Goal: Task Accomplishment & Management: Use online tool/utility

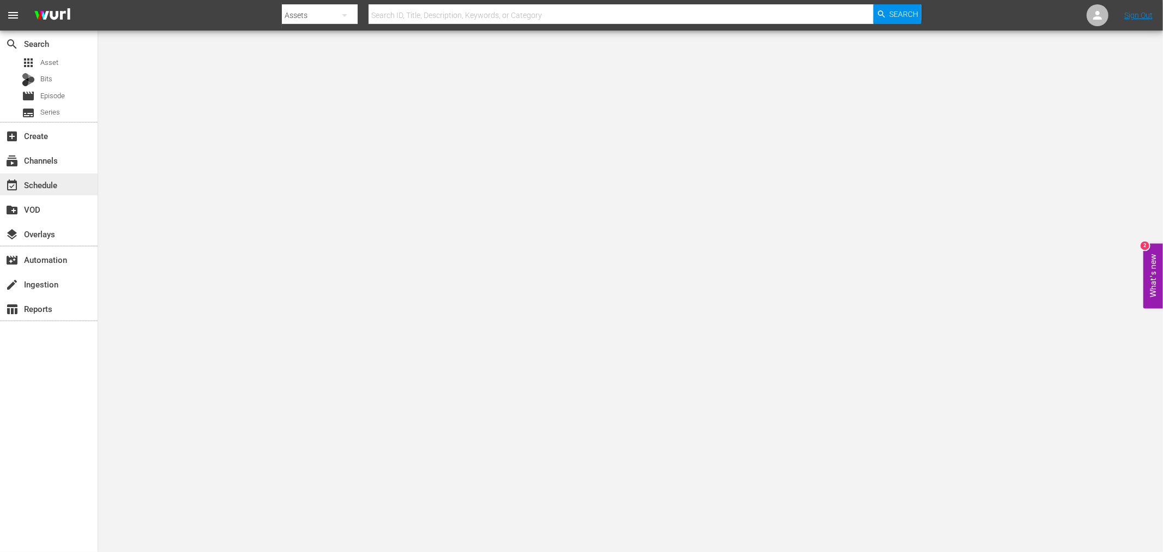
click at [28, 176] on div "event_available Schedule" at bounding box center [49, 184] width 98 height 22
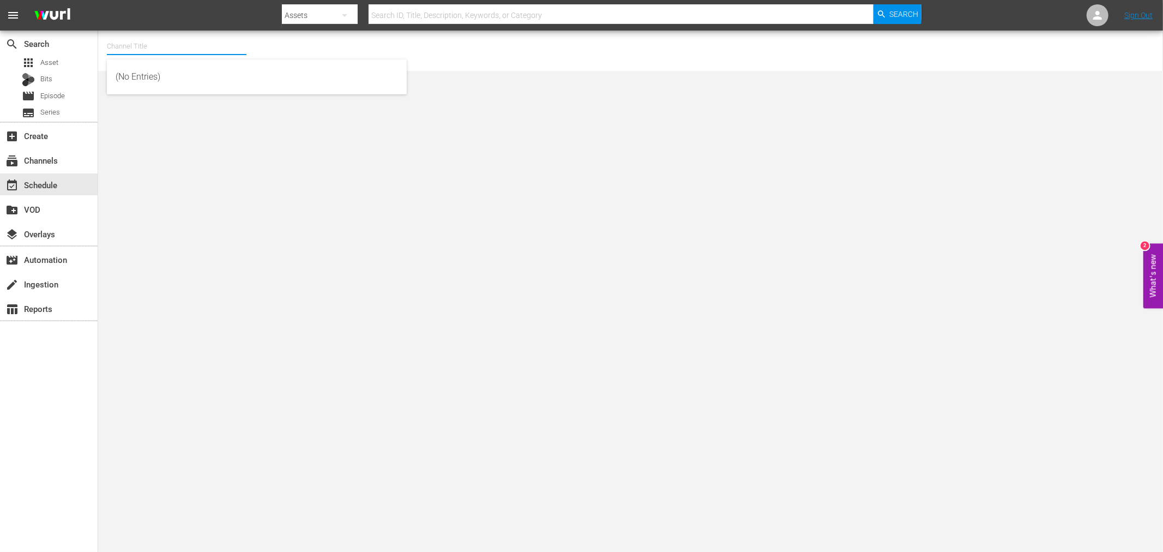
click at [144, 43] on input "text" at bounding box center [177, 46] width 140 height 26
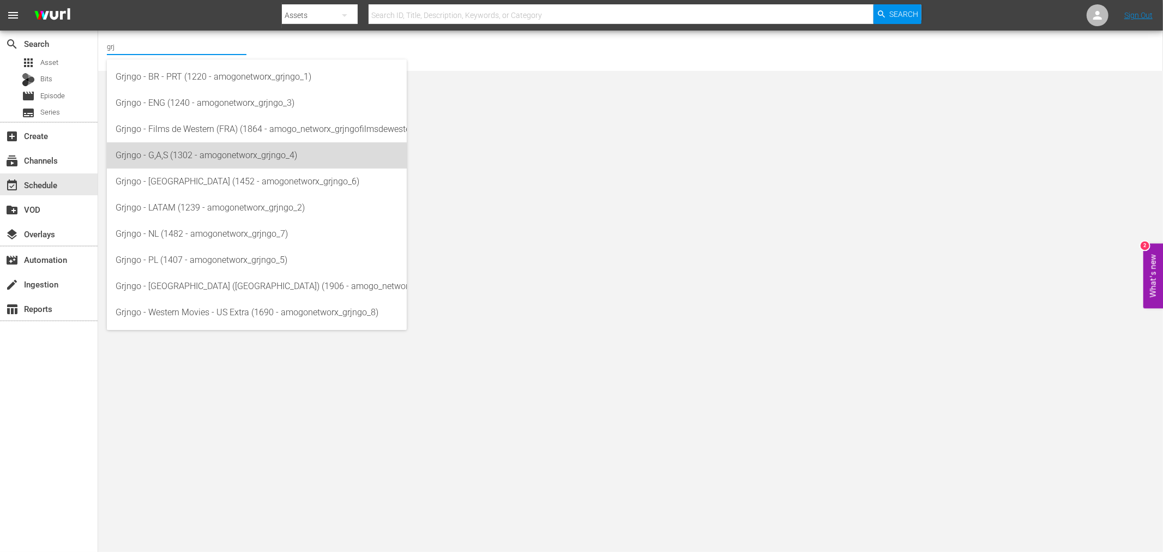
click at [247, 157] on div "Grjngo - G,A,S (1302 - amogonetworx_grjngo_4)" at bounding box center [257, 155] width 282 height 26
type input "Grjngo - G,A,S (1302 - amogonetworx_grjngo_4)"
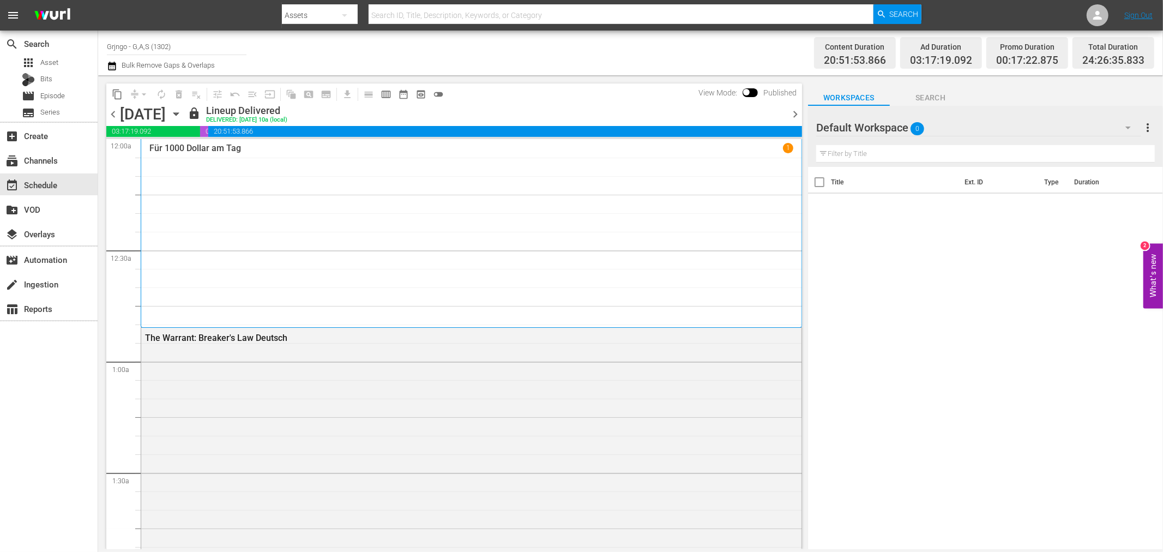
click at [1104, 121] on div "Default Workspace 0" at bounding box center [978, 127] width 325 height 31
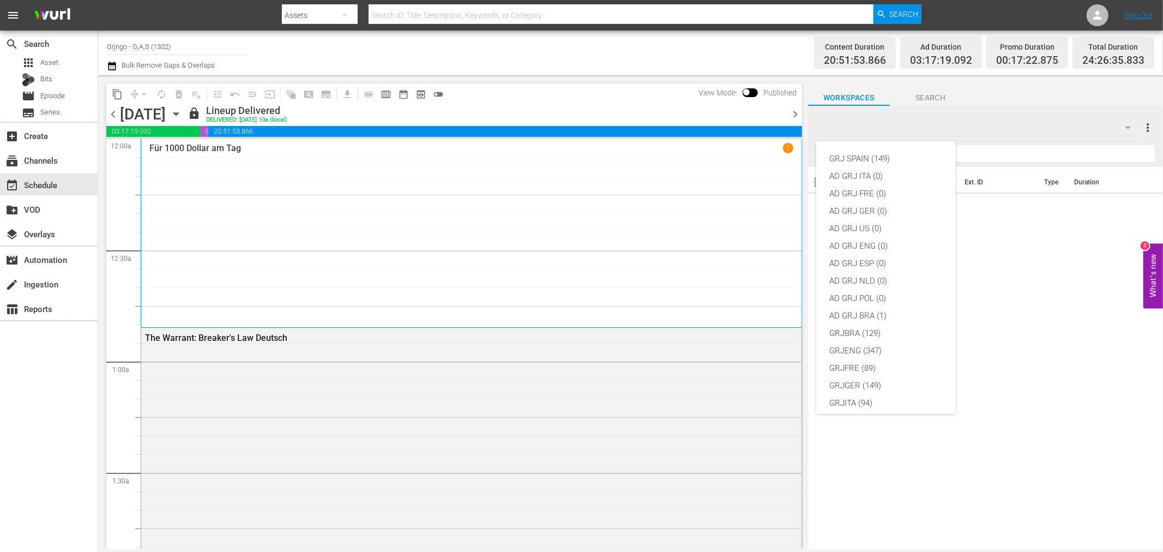
scroll to position [94, 0]
click at [378, 520] on div "GRJ SPAIN (149) AD GRJ ITA (0) AD GRJ FRE (0) AD GRJ GER (0) AD GRJ US (0) AD G…" at bounding box center [581, 276] width 1163 height 552
